Goal: Information Seeking & Learning: Check status

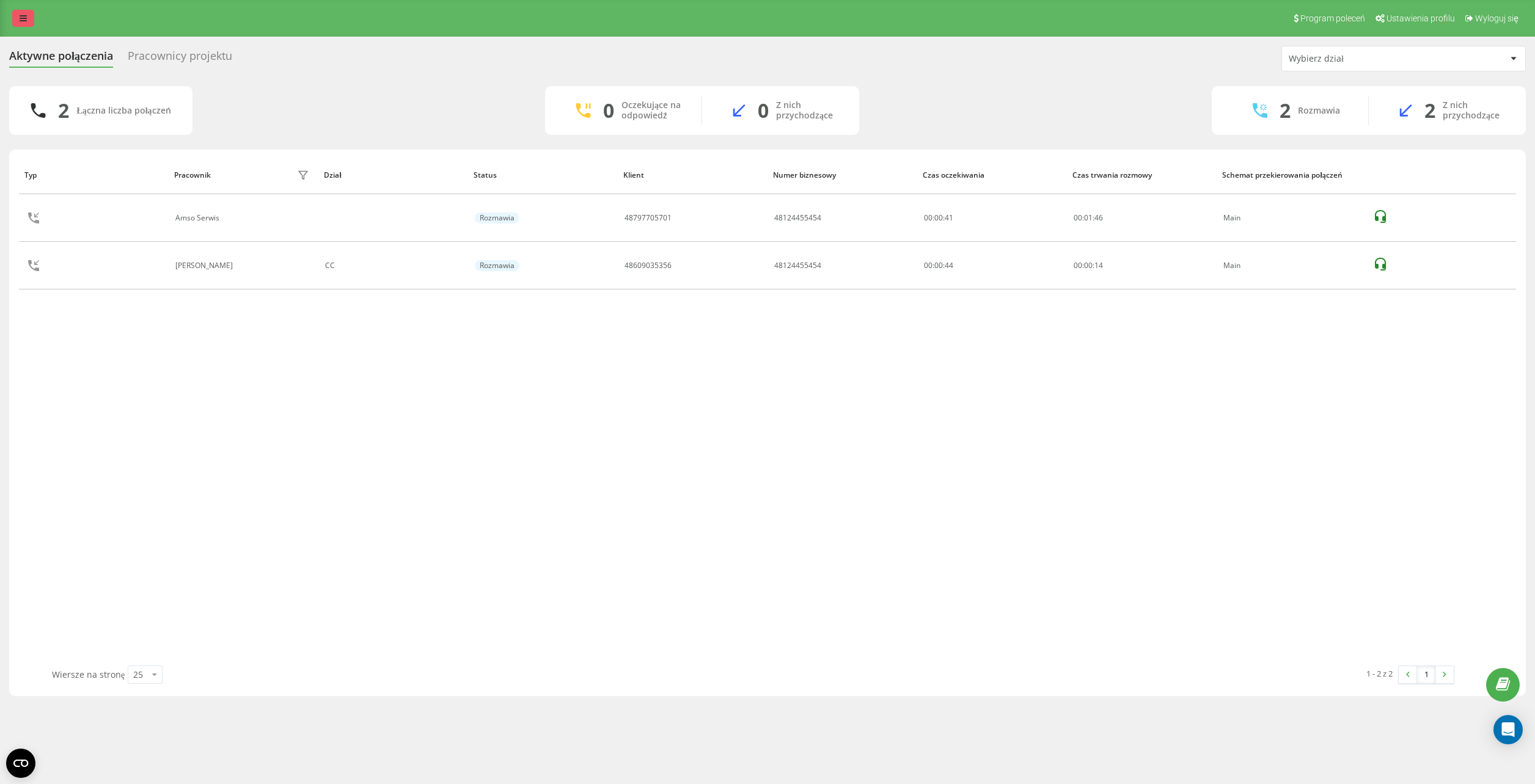
drag, startPoint x: 32, startPoint y: 18, endPoint x: 347, endPoint y: 37, distance: 315.6
click at [32, 18] on link at bounding box center [23, 18] width 22 height 17
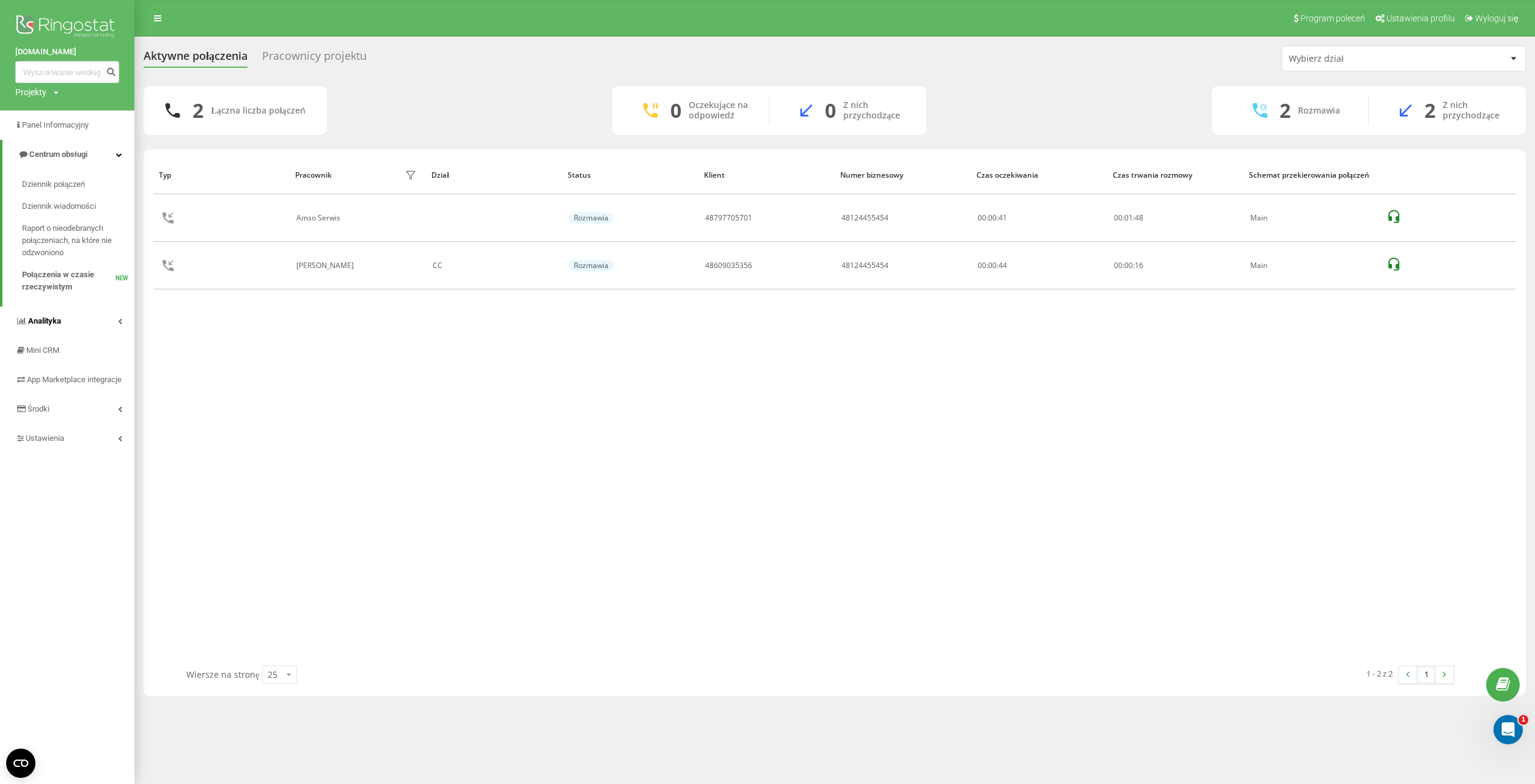
click at [35, 325] on span "Analityka" at bounding box center [44, 321] width 33 height 9
click at [43, 367] on span "Raport o wydajności pracowników" at bounding box center [76, 364] width 106 height 25
click at [46, 353] on span "Raport o wydajności pracowników" at bounding box center [76, 364] width 106 height 25
click at [1309, 59] on div "Wybierz dział" at bounding box center [1362, 59] width 146 height 10
